Goal: Task Accomplishment & Management: Manage account settings

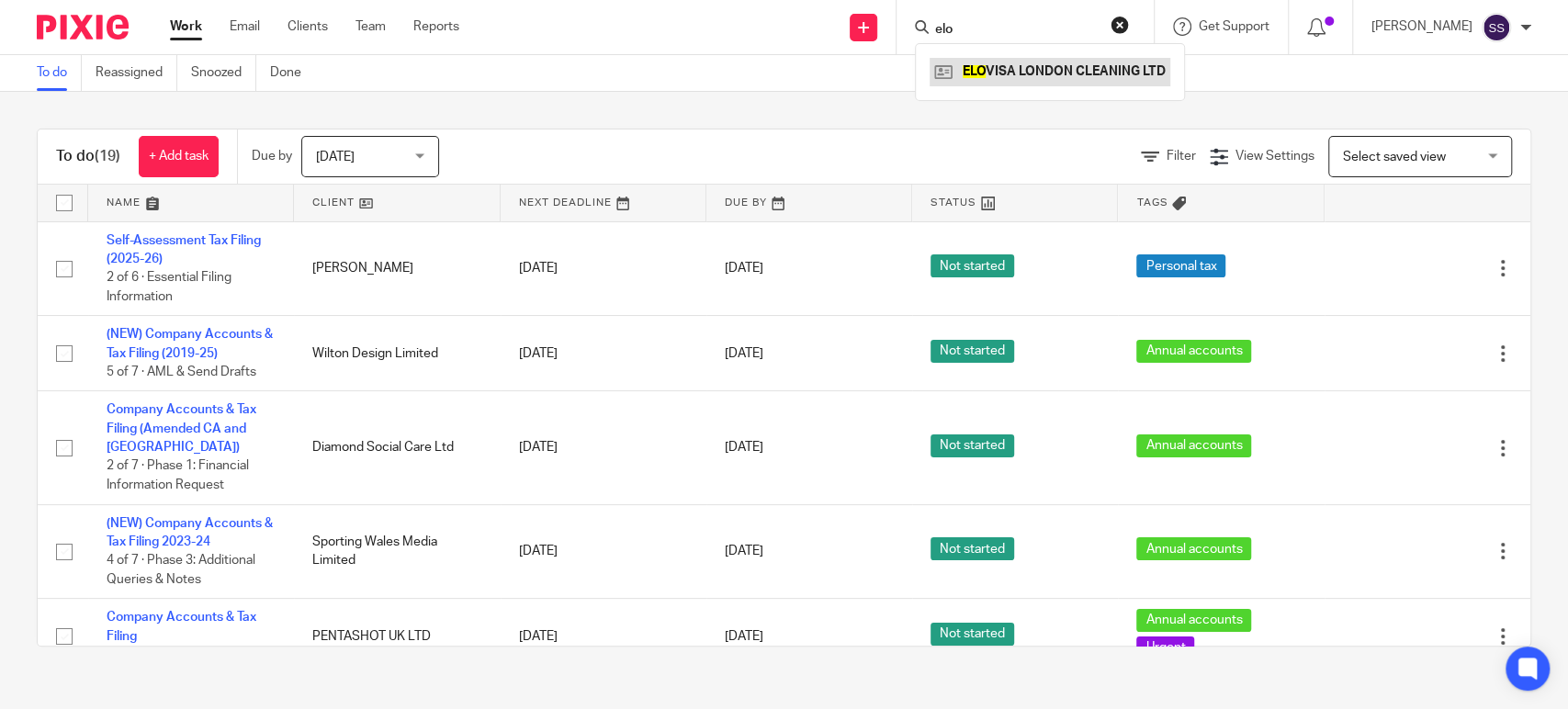
type input "elo"
click at [989, 72] on link at bounding box center [1049, 71] width 240 height 27
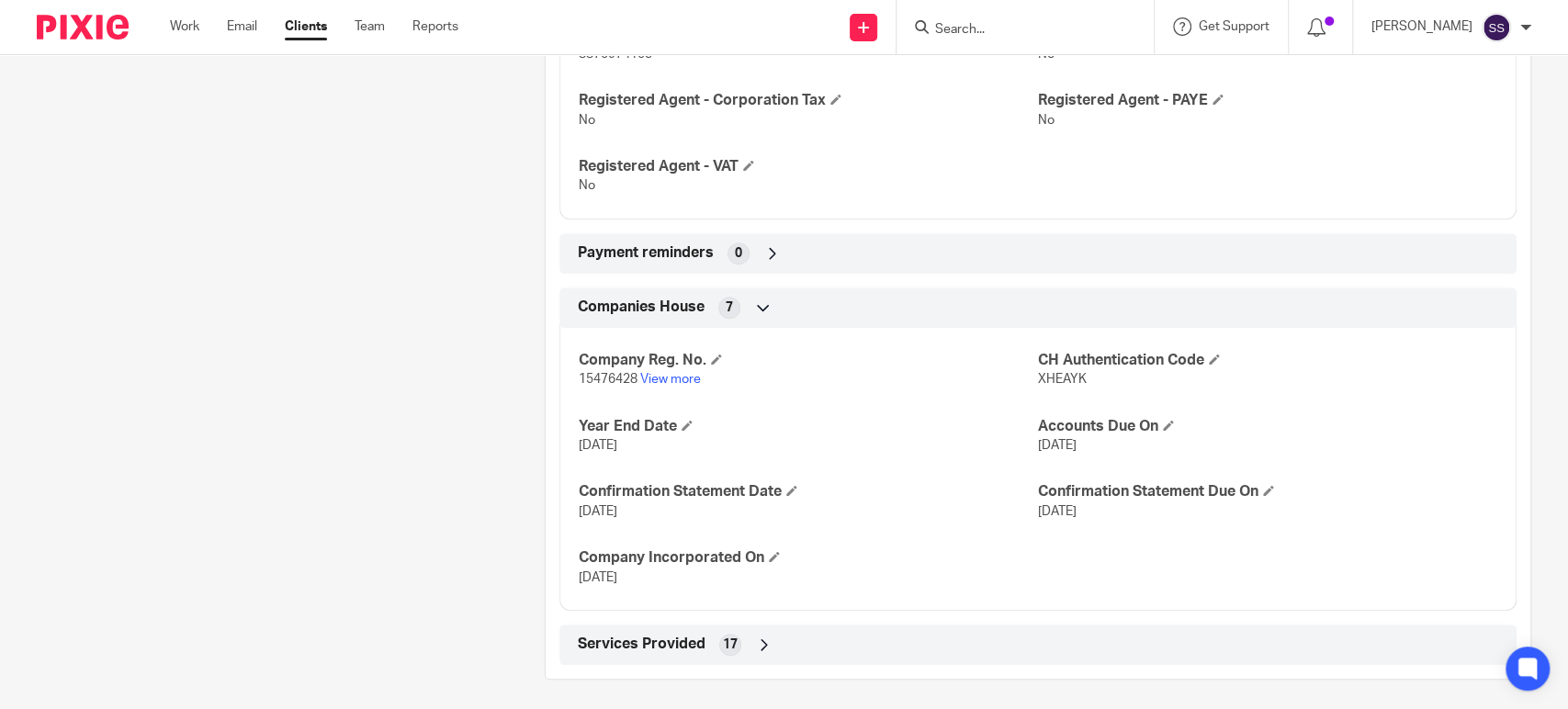
scroll to position [727, 0]
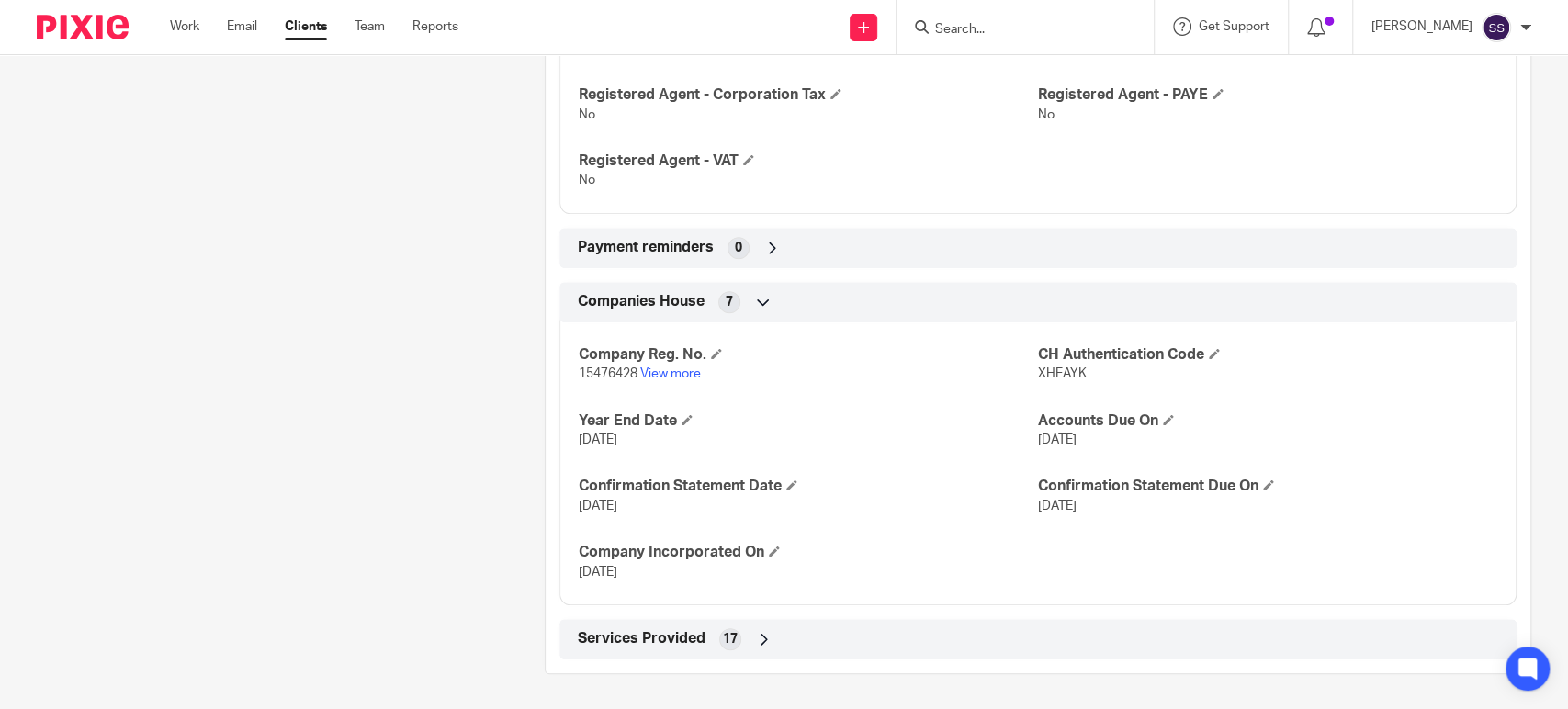
click at [607, 375] on span "15476428" at bounding box center [608, 373] width 58 height 13
copy p "15476428"
click at [661, 368] on link "View more" at bounding box center [670, 373] width 60 height 13
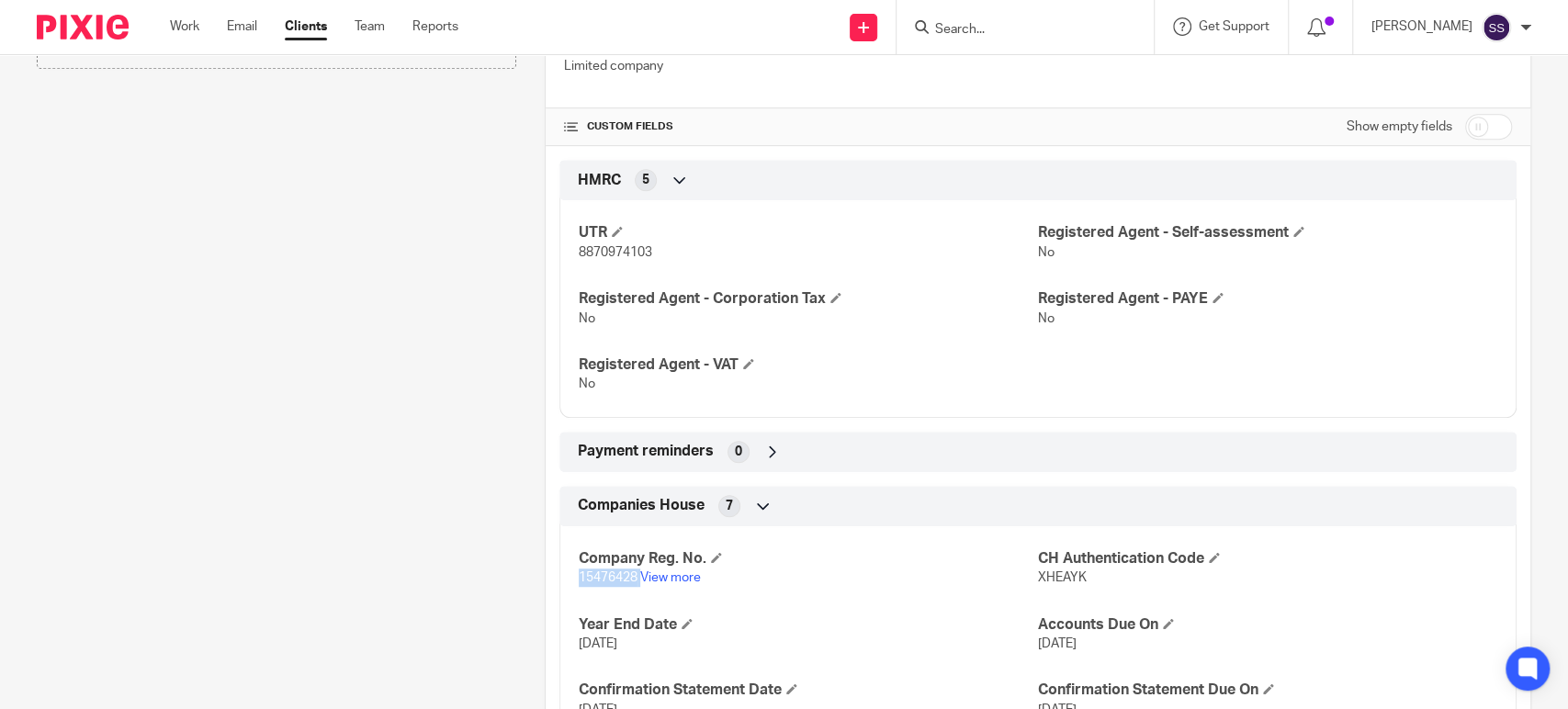
scroll to position [521, 0]
click at [625, 255] on span "8870974103" at bounding box center [616, 253] width 74 height 13
copy span "8870974103"
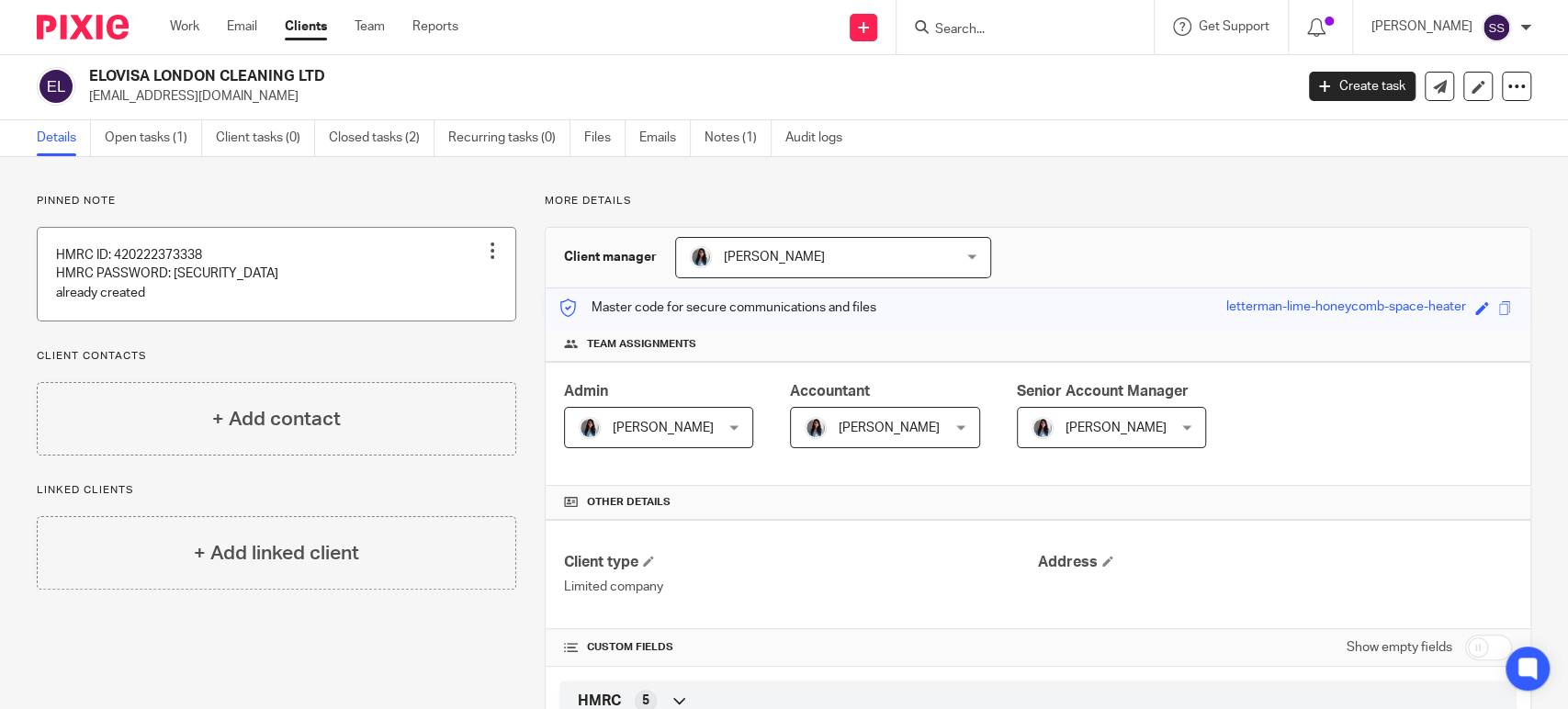
scroll to position [0, 0]
click at [957, 29] on input "Search" at bounding box center [1016, 30] width 165 height 17
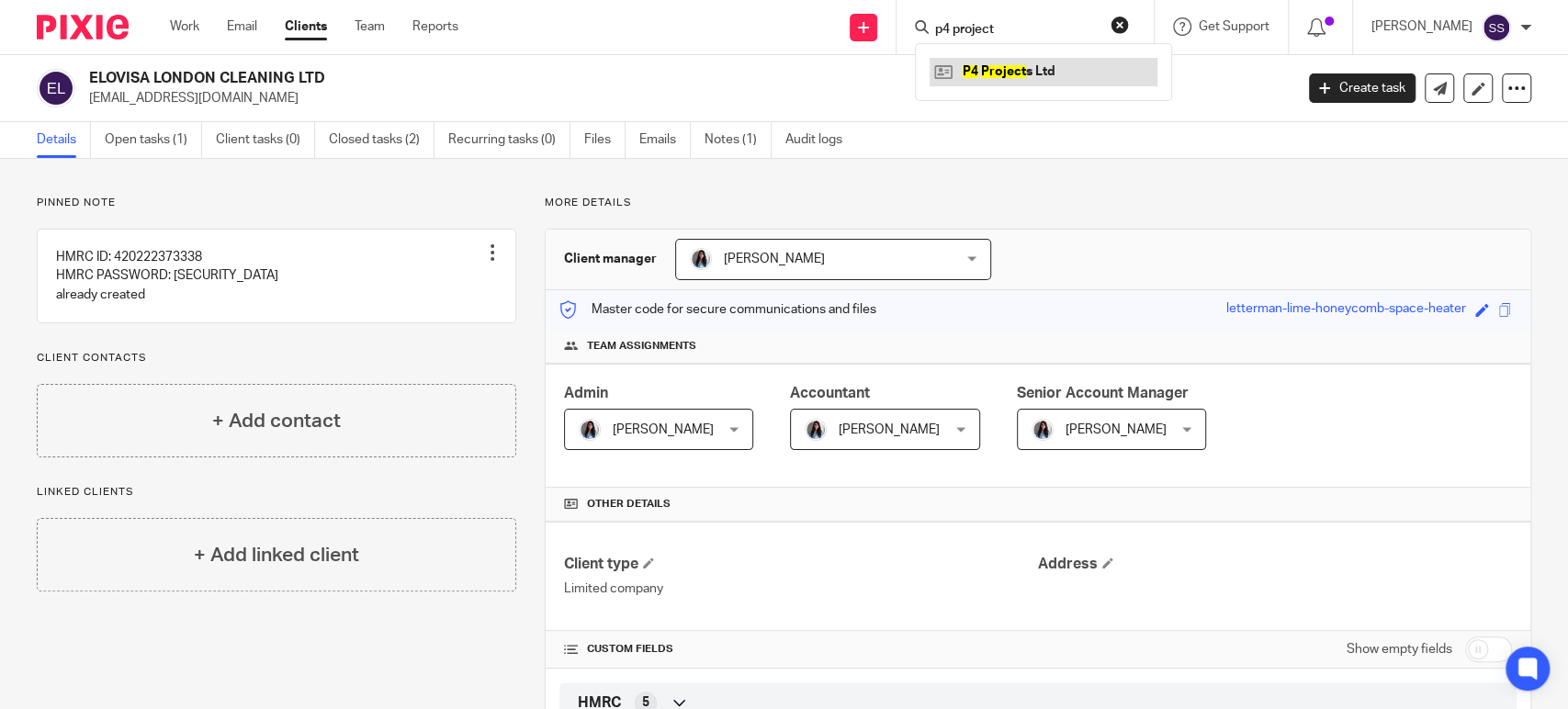
type input "p4 project"
click at [1058, 79] on link at bounding box center [1043, 71] width 228 height 27
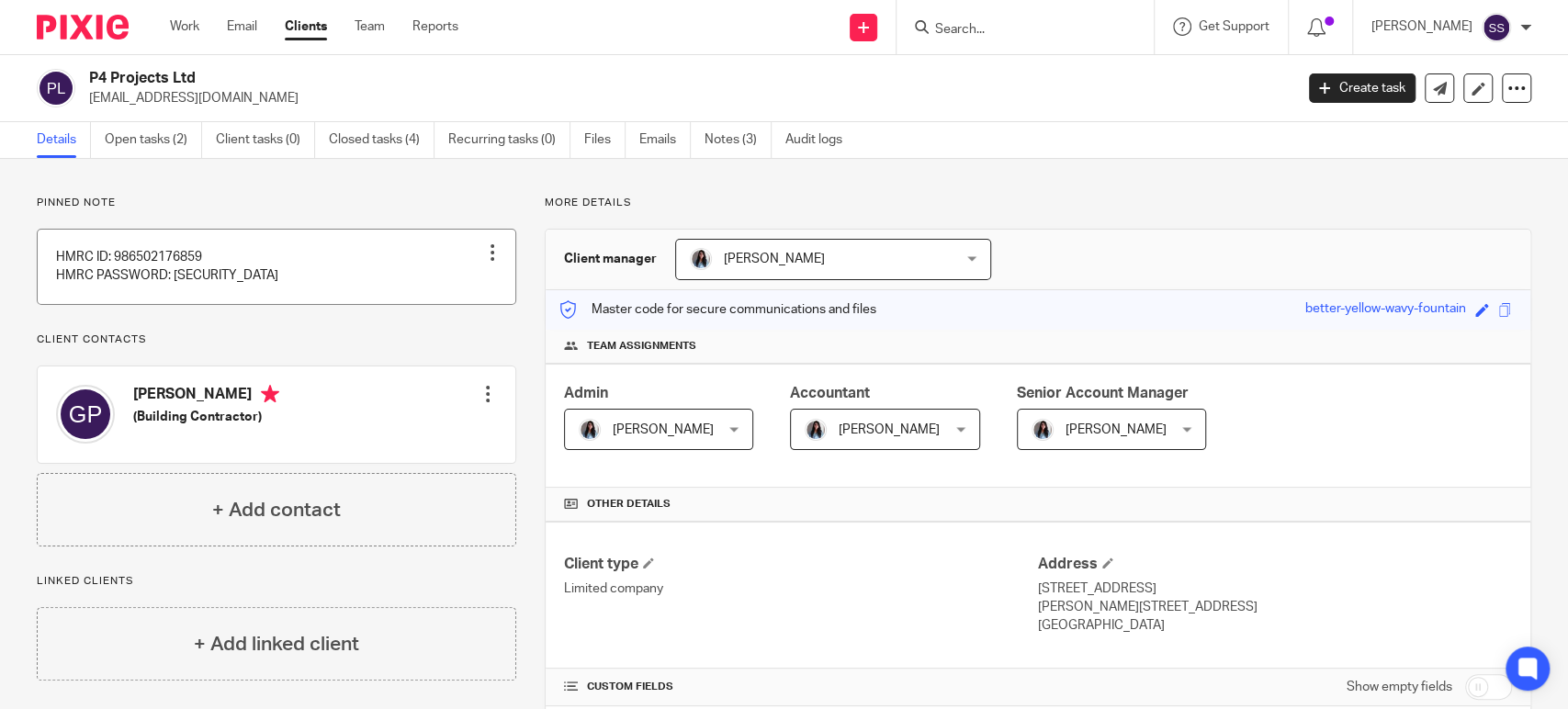
click at [241, 266] on link at bounding box center [276, 266] width 478 height 74
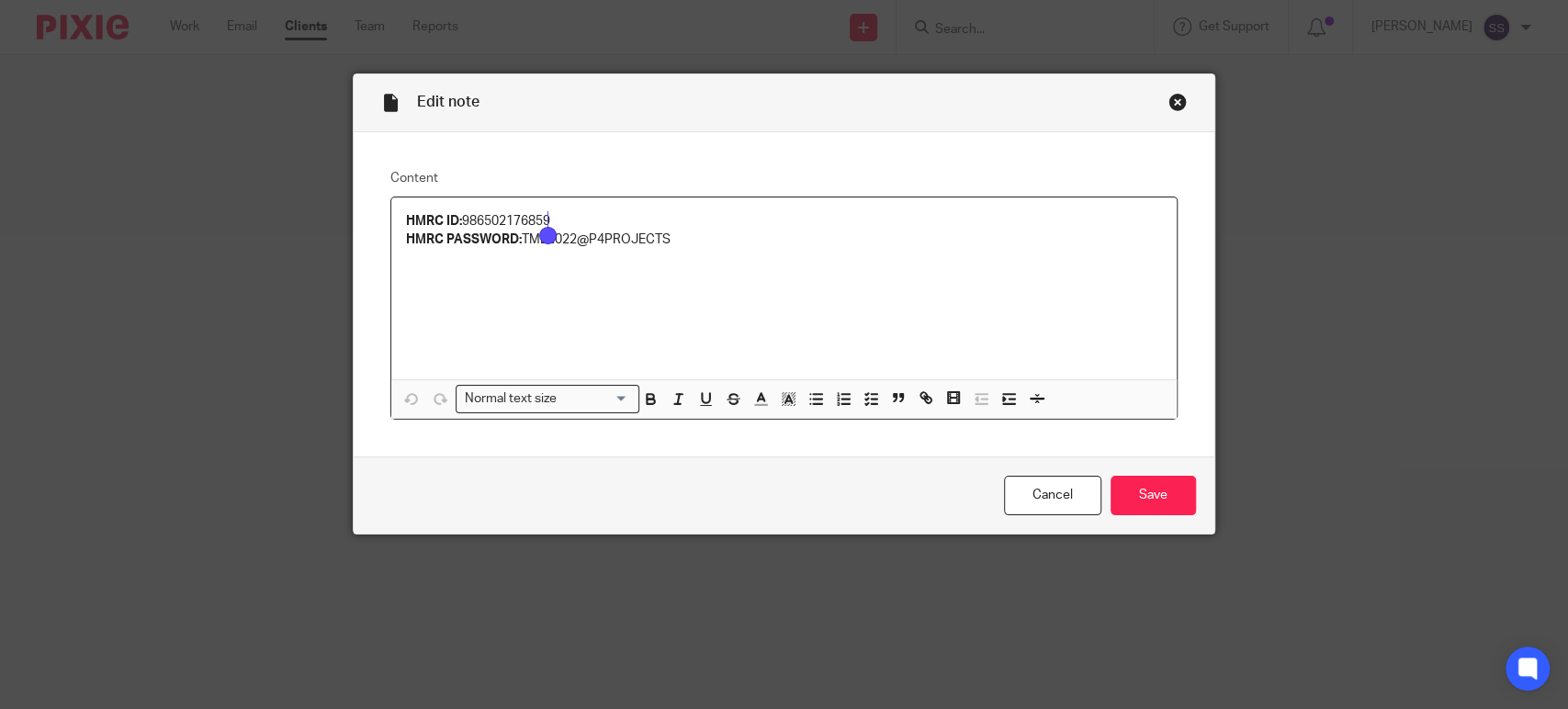
click at [962, 272] on div "HMRC ID: 986502176859 HMRC PASSWORD: TME2022@P4PROJECTS" at bounding box center [783, 288] width 785 height 182
drag, startPoint x: 518, startPoint y: 238, endPoint x: 672, endPoint y: 238, distance: 154.0
click at [672, 238] on p "HMRC PASSWORD: TME2022@P4PROJECTS" at bounding box center [783, 239] width 756 height 18
copy p "TME2022@P4PROJECTS"
click at [726, 335] on div "HMRC ID: 986502176859 HMRC PASSWORD: TME2022@P4PROJECTS" at bounding box center [783, 288] width 785 height 182
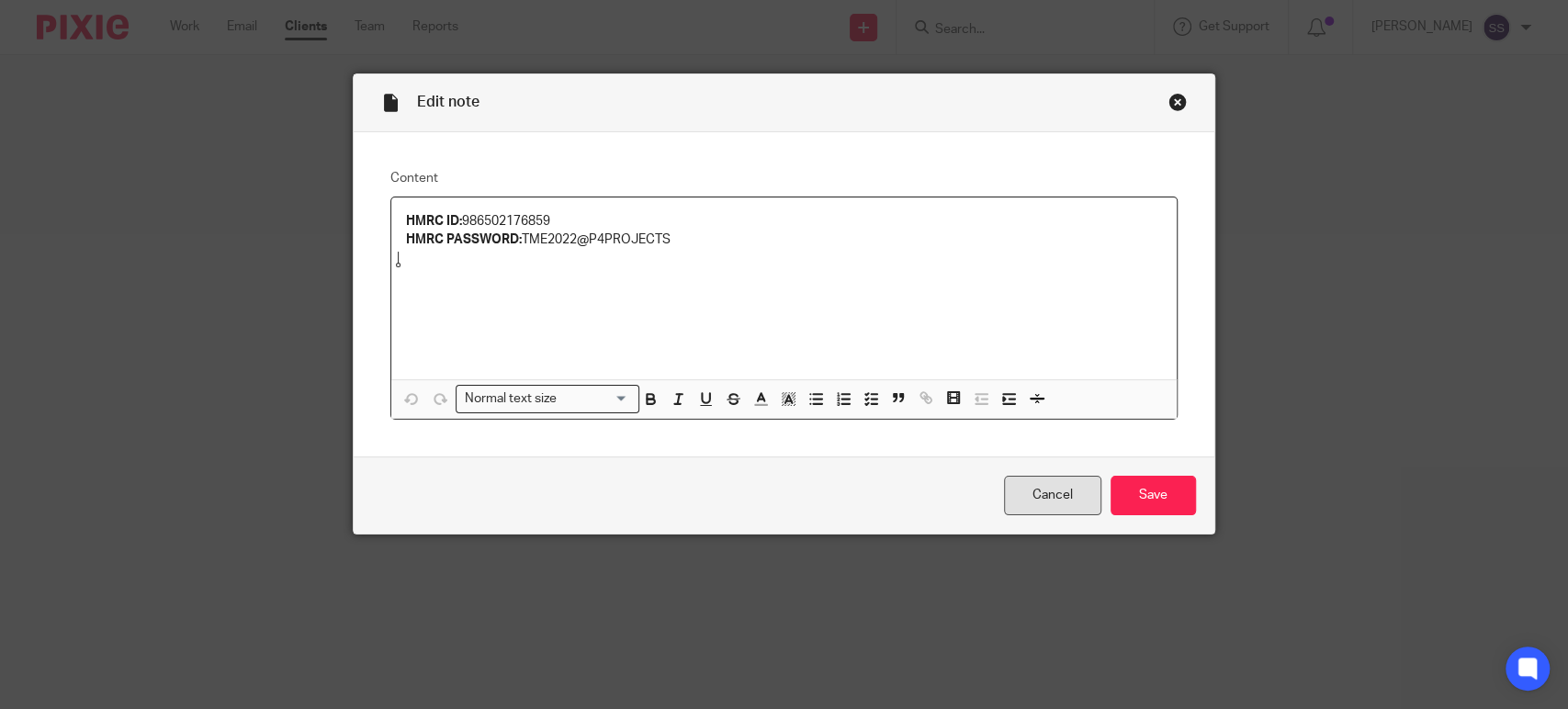
click at [1049, 512] on link "Cancel" at bounding box center [1052, 495] width 97 height 40
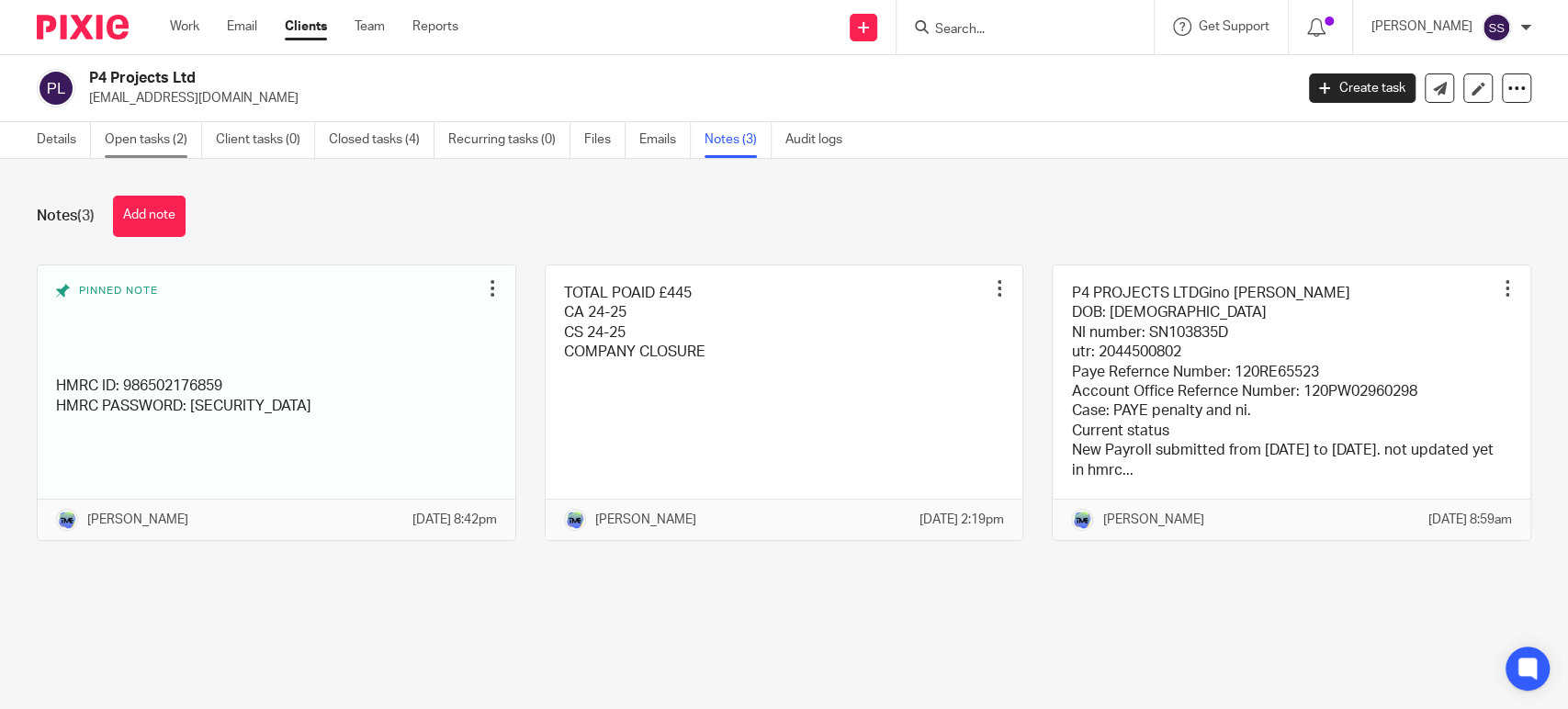
click at [174, 144] on link "Open tasks (2)" at bounding box center [154, 140] width 97 height 36
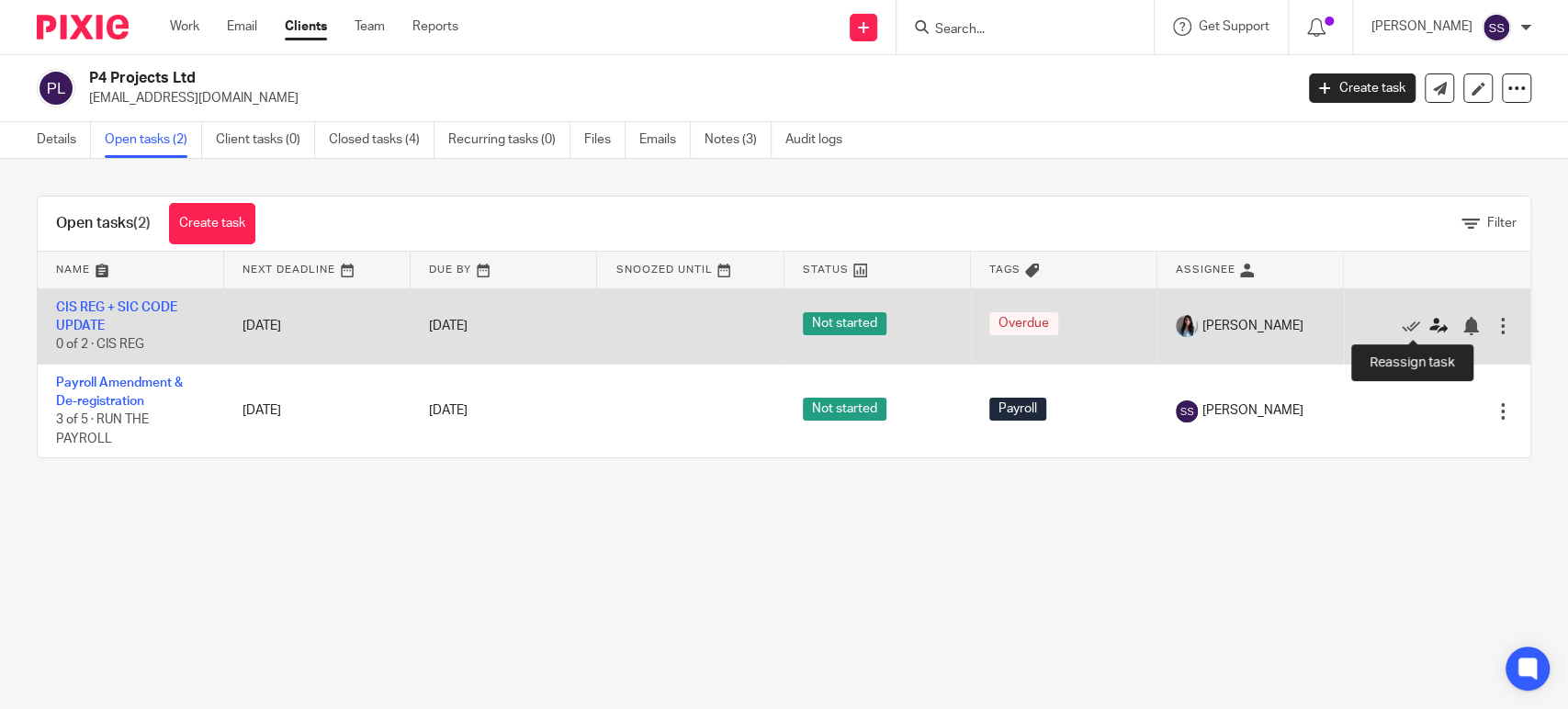
click at [1429, 328] on icon at bounding box center [1438, 326] width 18 height 18
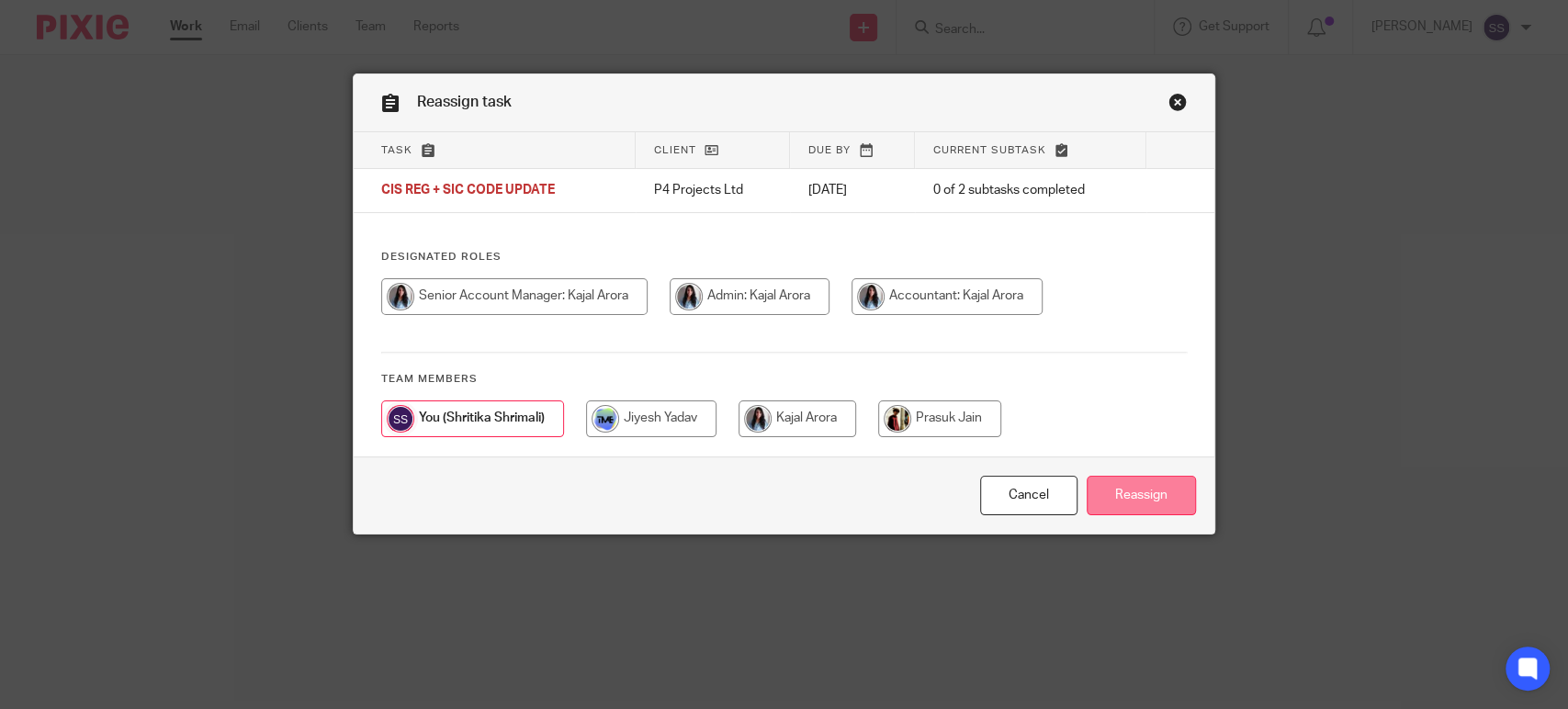
click at [1137, 509] on input "Reassign" at bounding box center [1141, 495] width 109 height 40
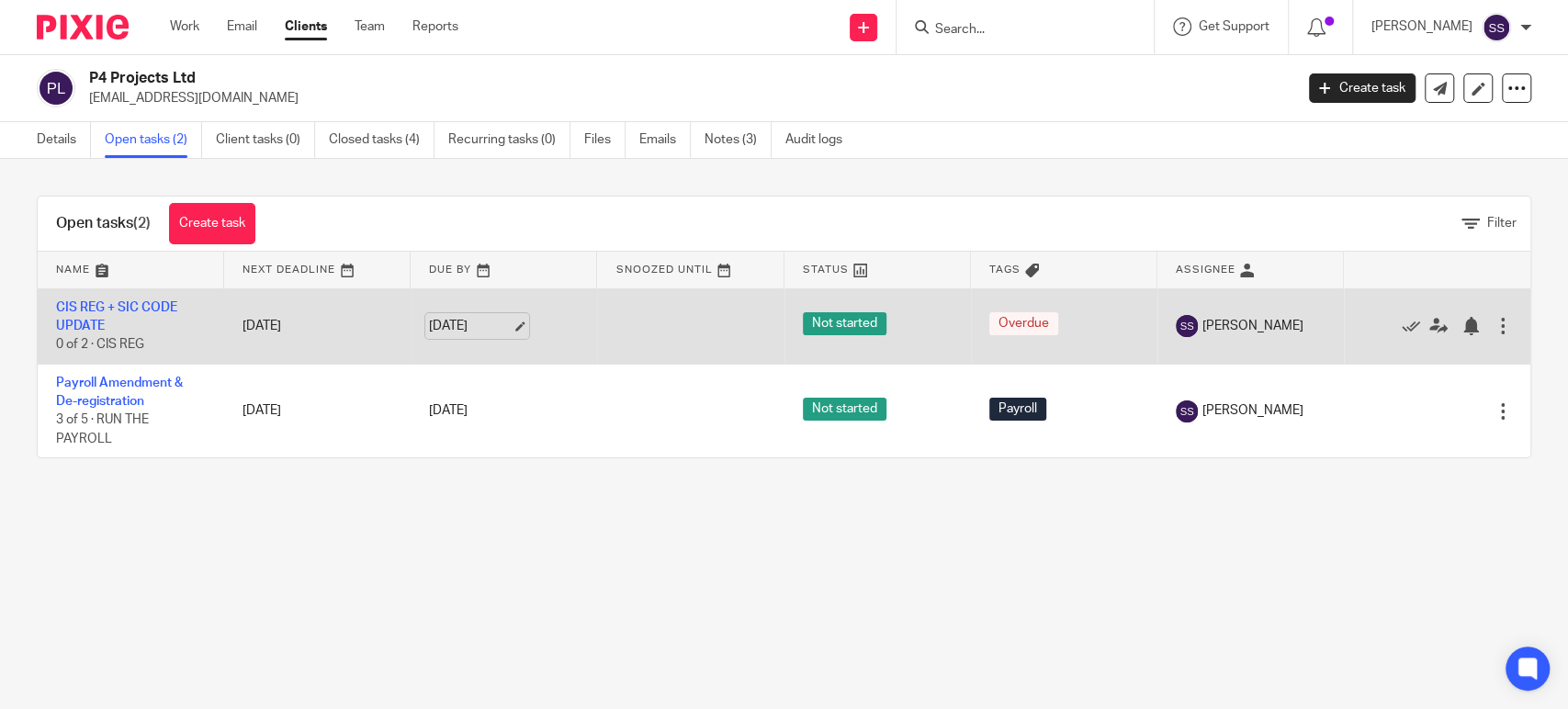
click at [468, 324] on link "[DATE]" at bounding box center [470, 327] width 83 height 19
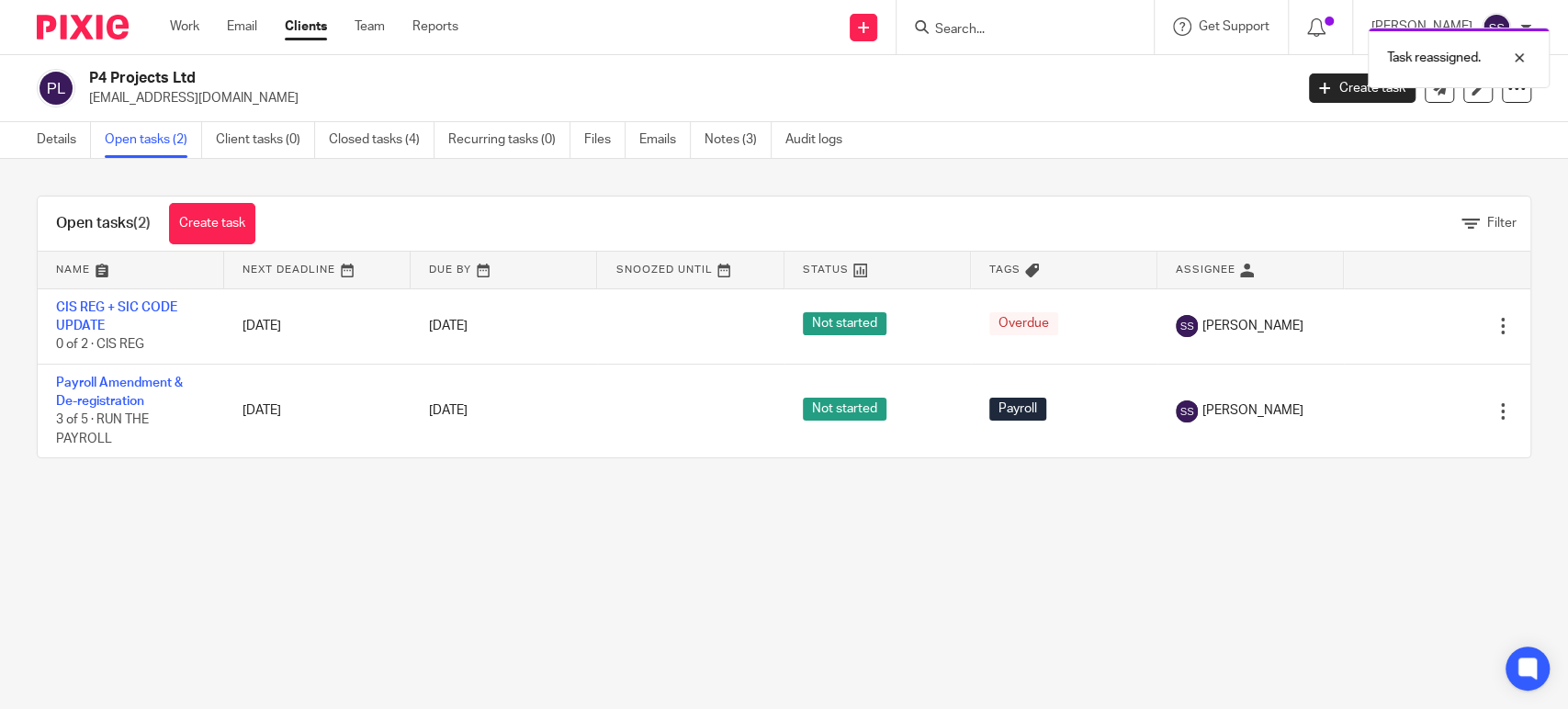
click at [455, 521] on main "P4 Projects Ltd [EMAIL_ADDRESS][DOMAIN_NAME] Create task Update from Companies …" at bounding box center [784, 354] width 1568 height 709
click at [193, 25] on link "Work" at bounding box center [185, 26] width 29 height 18
